Goal: Information Seeking & Learning: Check status

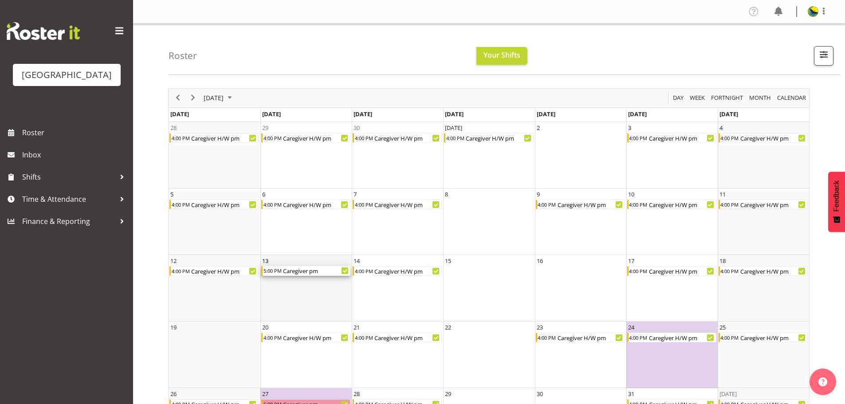
click at [306, 276] on div "Caregiver pm" at bounding box center [316, 271] width 68 height 10
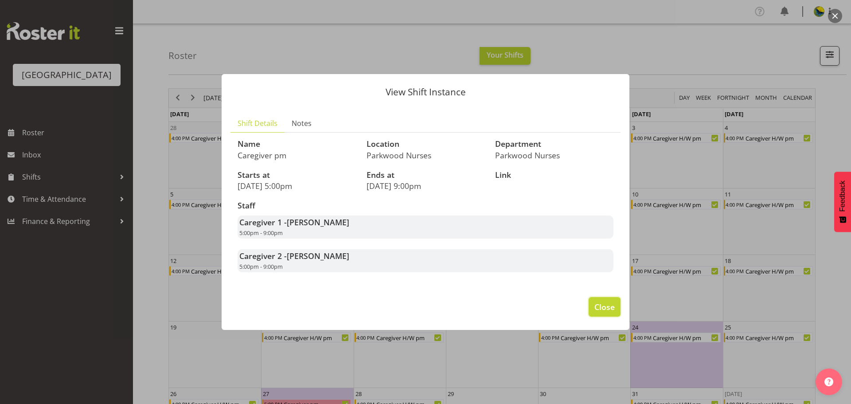
click at [604, 313] on span "Close" at bounding box center [605, 307] width 20 height 12
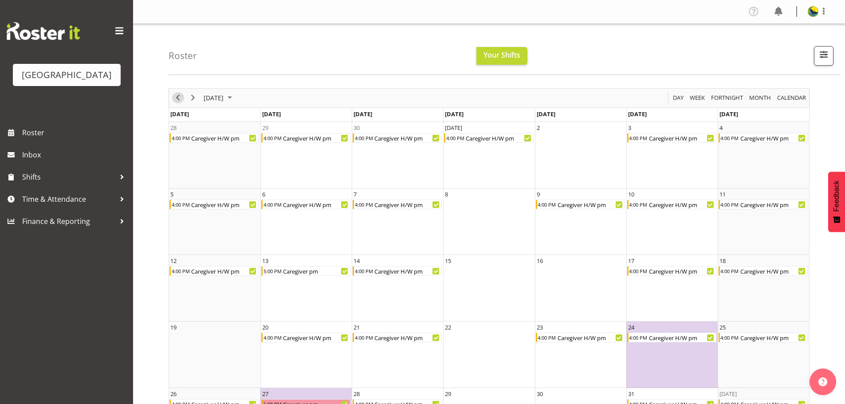
click at [177, 101] on span "Previous" at bounding box center [178, 97] width 11 height 11
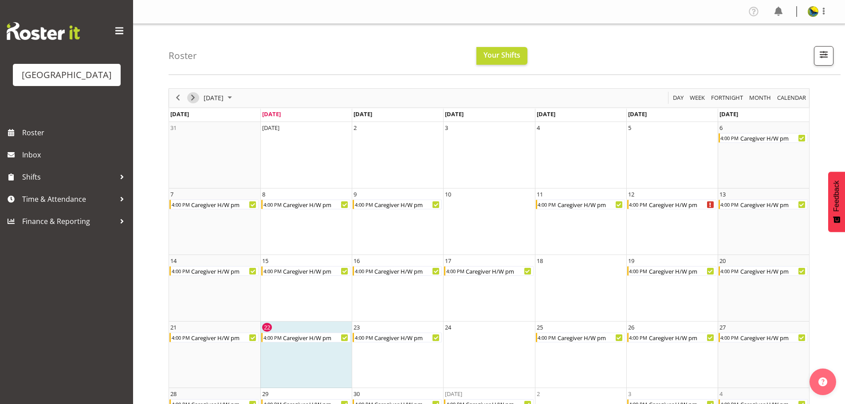
click at [191, 100] on span "Next" at bounding box center [193, 97] width 11 height 11
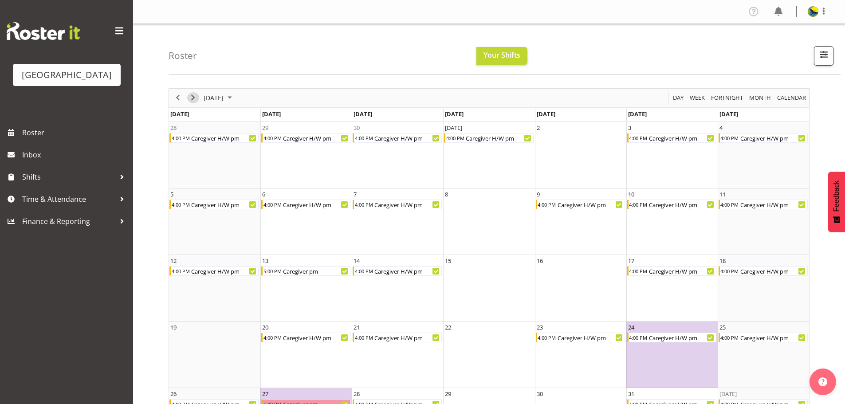
click at [191, 100] on span "Next" at bounding box center [193, 97] width 11 height 11
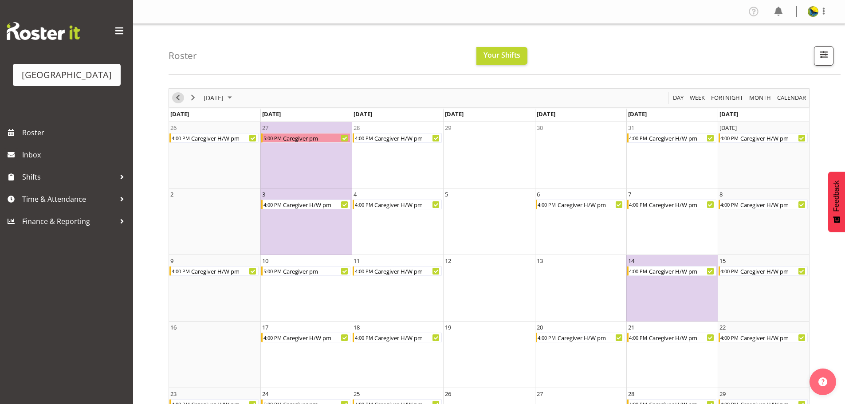
click at [178, 102] on span "Previous" at bounding box center [178, 97] width 11 height 11
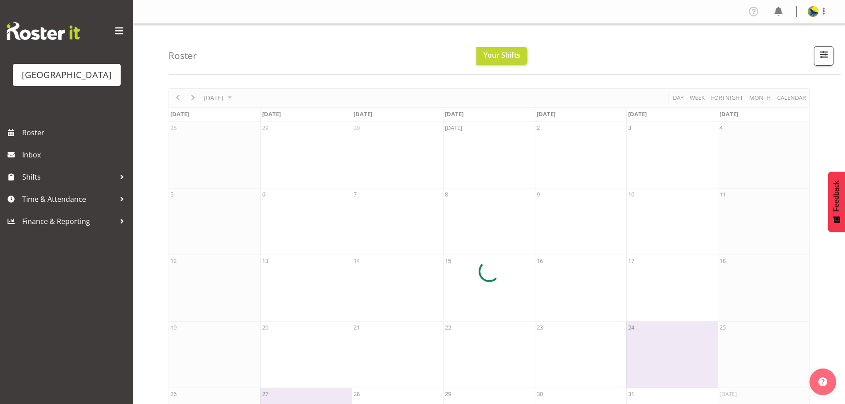
click at [193, 103] on div at bounding box center [489, 271] width 641 height 367
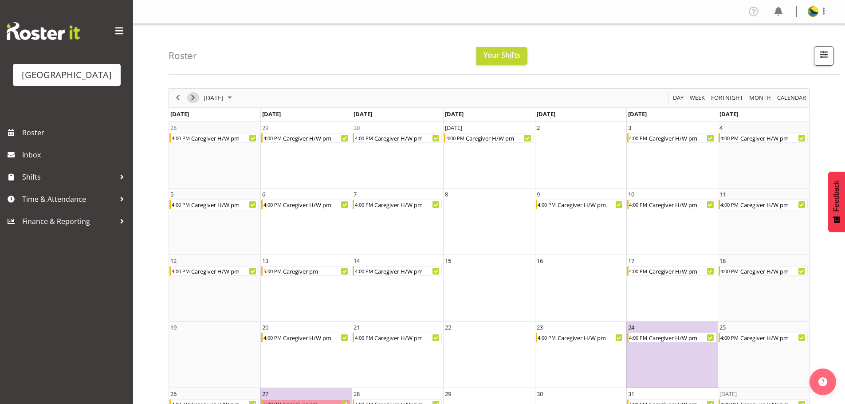
click at [192, 102] on span "Next" at bounding box center [193, 97] width 11 height 11
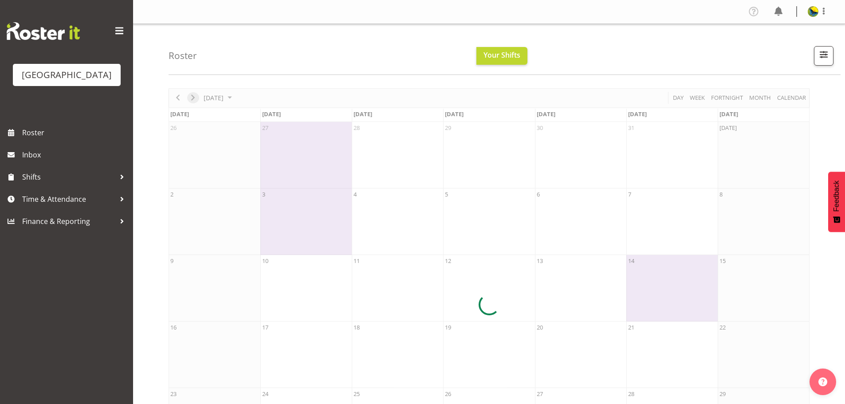
click at [192, 102] on div at bounding box center [489, 304] width 641 height 433
click at [193, 103] on div at bounding box center [489, 304] width 641 height 433
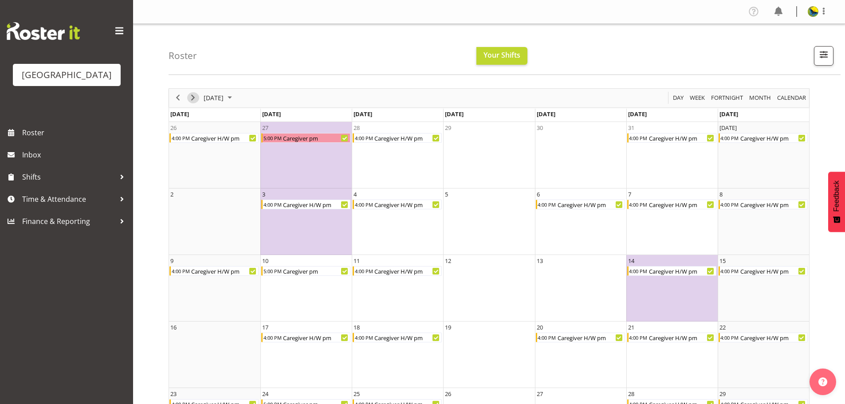
click at [193, 103] on span "Next" at bounding box center [193, 97] width 11 height 11
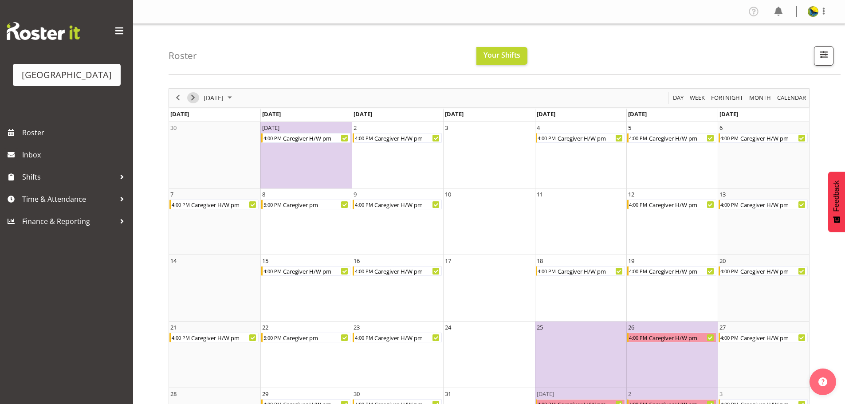
click at [193, 102] on span "Next" at bounding box center [193, 97] width 11 height 11
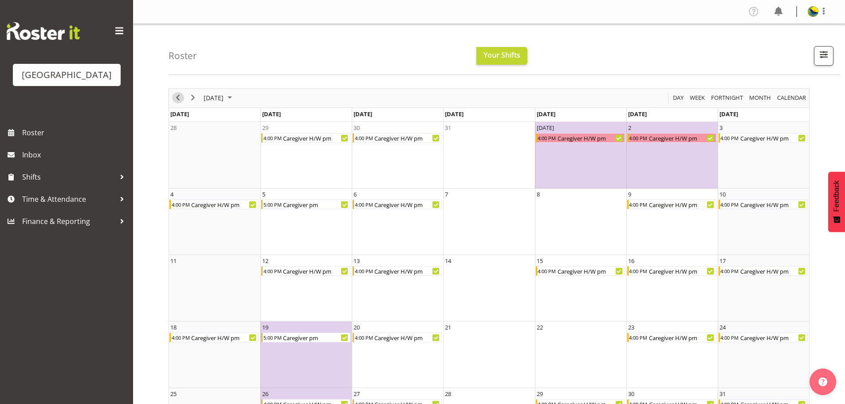
click at [178, 102] on span "Previous" at bounding box center [178, 97] width 11 height 11
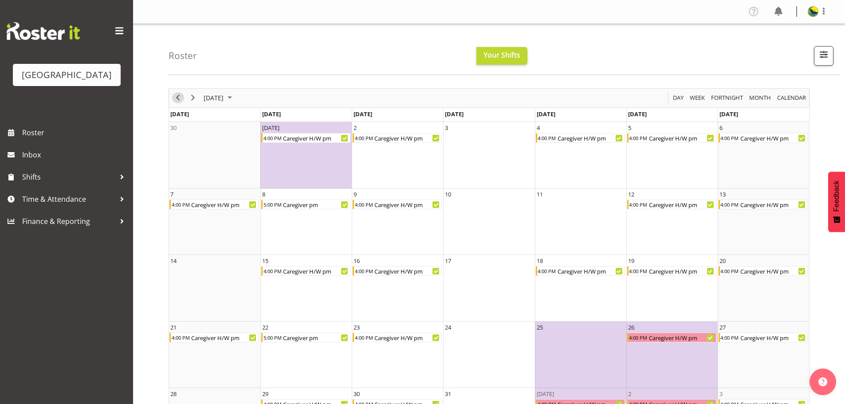
click at [177, 102] on span "Previous" at bounding box center [178, 97] width 11 height 11
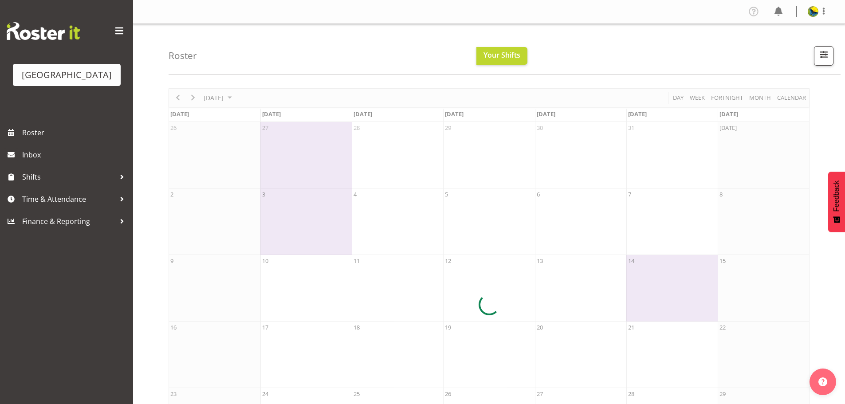
click at [177, 102] on div at bounding box center [489, 304] width 641 height 433
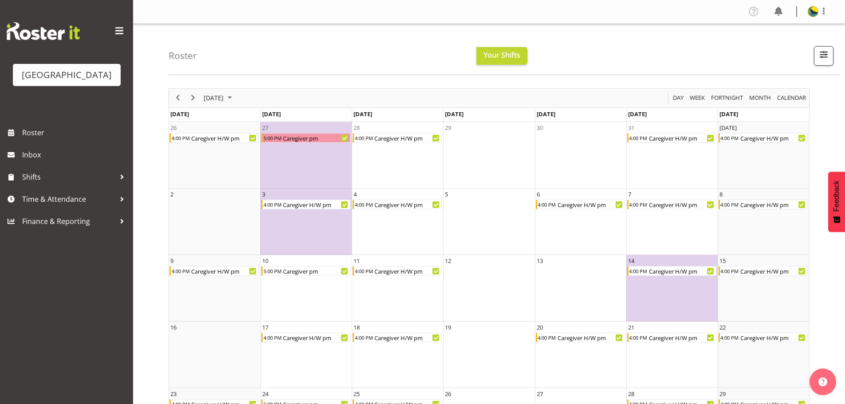
click at [177, 102] on div "November 2025 Today Day Week Fortnight Month calendar Month Agenda Time Scale S…" at bounding box center [489, 304] width 641 height 433
click at [177, 102] on span "Previous" at bounding box center [178, 97] width 11 height 11
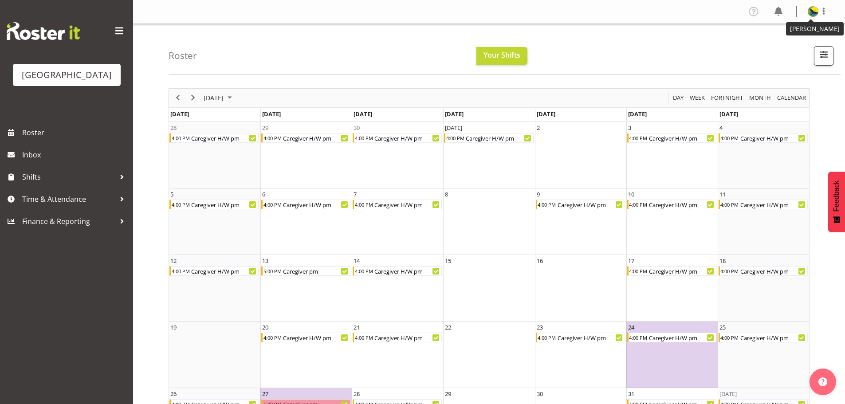
click at [812, 14] on img at bounding box center [813, 11] width 11 height 11
click at [775, 54] on link "Log Out" at bounding box center [786, 47] width 85 height 16
